Goal: Task Accomplishment & Management: Manage account settings

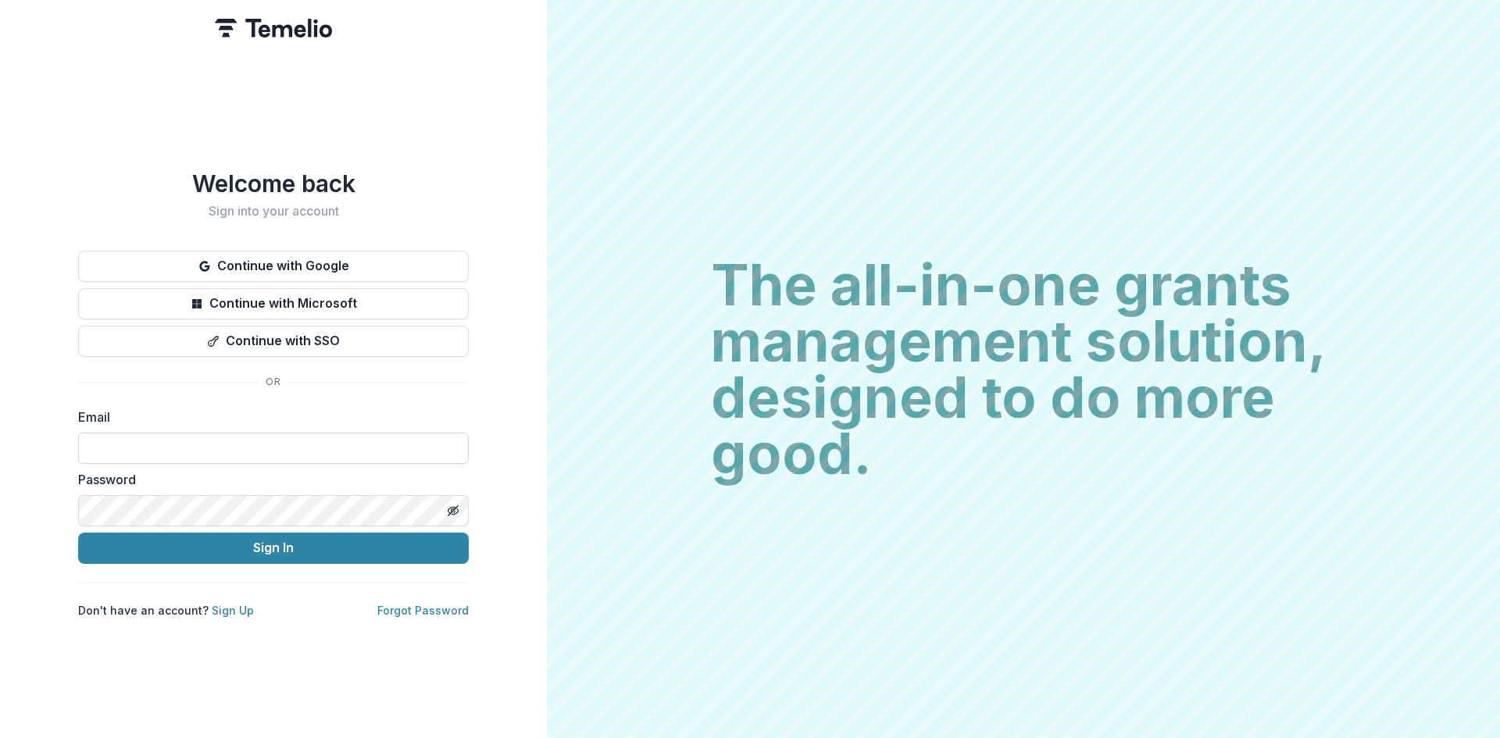
click at [148, 443] on input at bounding box center [273, 448] width 391 height 31
click at [153, 442] on input at bounding box center [273, 448] width 391 height 31
type input "**********"
click at [280, 545] on button "Sign In" at bounding box center [273, 548] width 391 height 31
